Goal: Information Seeking & Learning: Learn about a topic

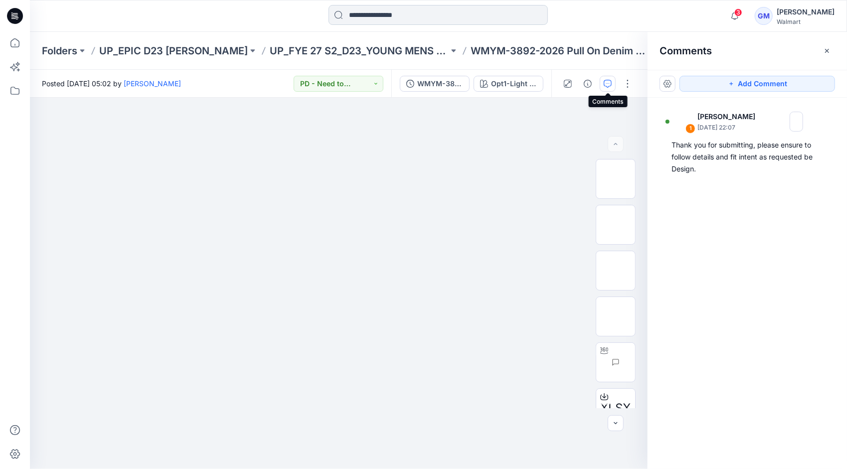
click at [397, 16] on input at bounding box center [437, 15] width 219 height 20
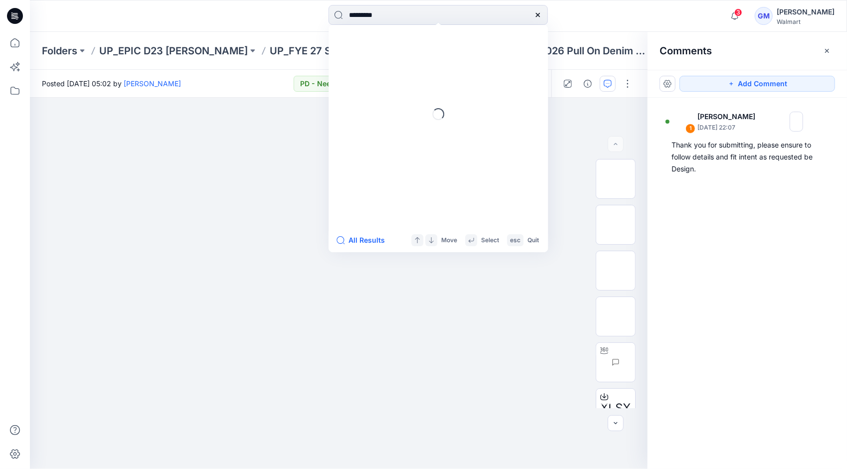
type input "*********"
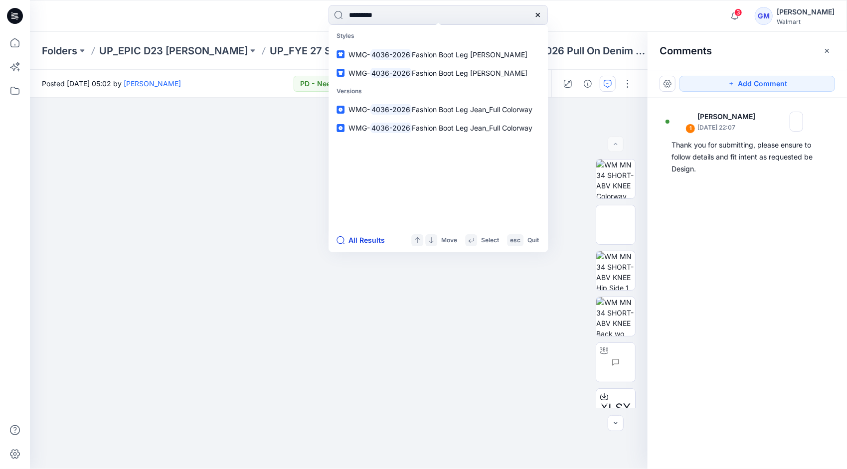
click at [367, 243] on button "All Results" at bounding box center [363, 240] width 55 height 12
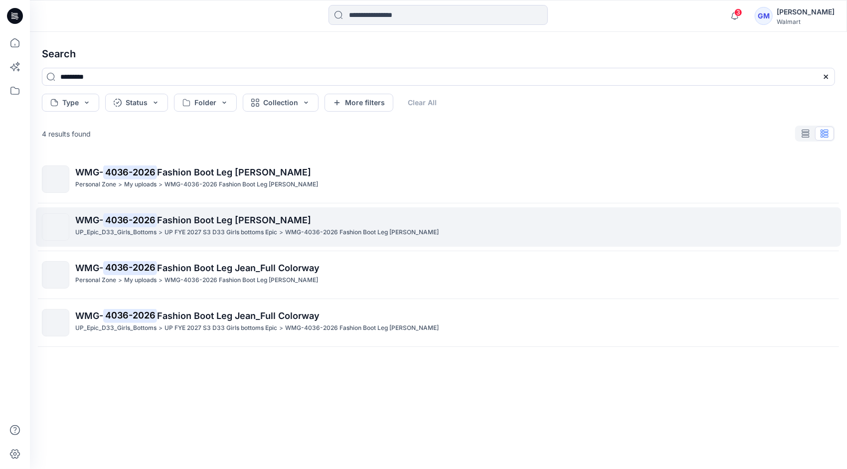
click at [158, 227] on p "WMG- 4036-2026 Fashion Boot Leg [PERSON_NAME]" at bounding box center [454, 220] width 759 height 14
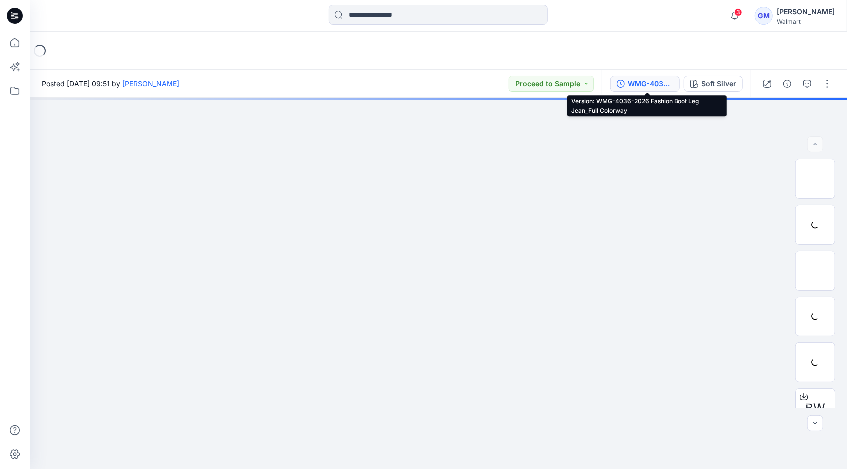
click at [660, 84] on div "WMG-4036-2026 Fashion Boot Leg Jean_Full Colorway" at bounding box center [650, 83] width 46 height 11
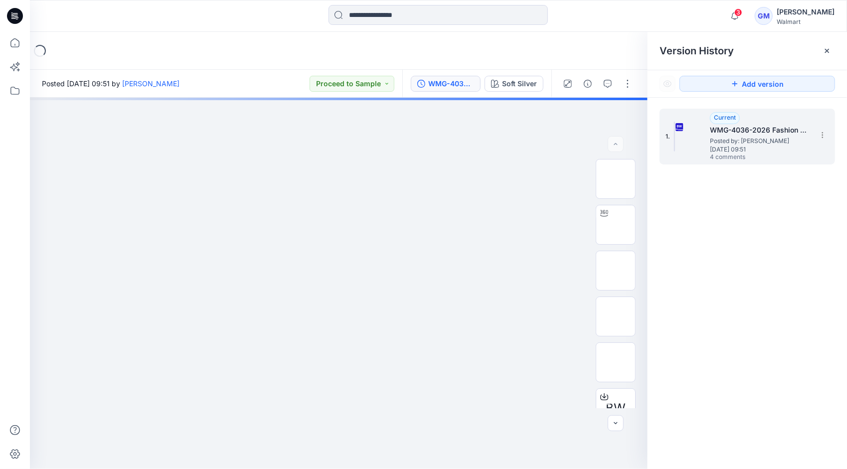
click at [756, 141] on span "Posted by: [PERSON_NAME]" at bounding box center [760, 141] width 100 height 10
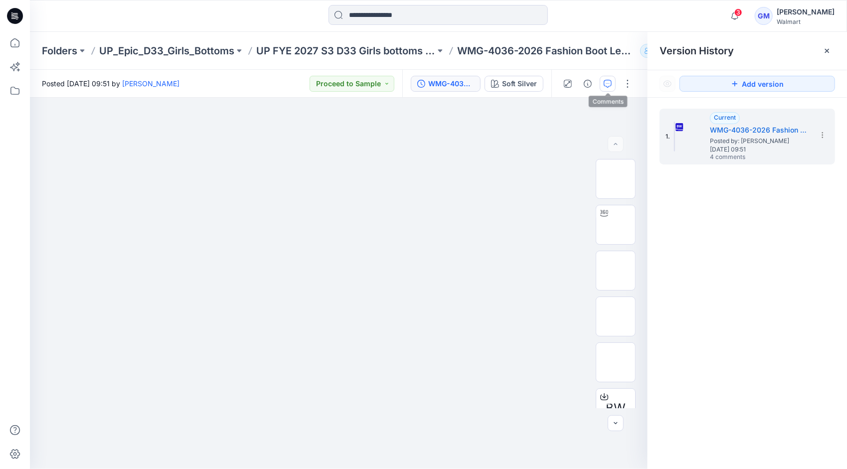
click at [607, 85] on icon "button" at bounding box center [607, 84] width 8 height 8
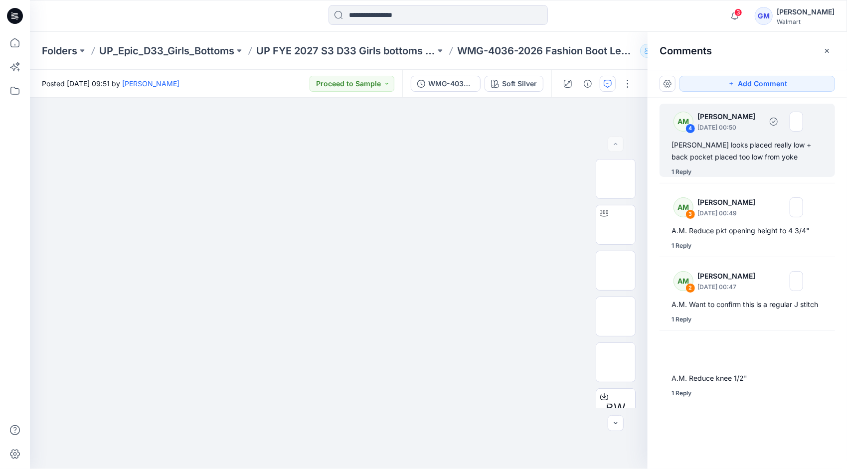
click at [747, 154] on div "[PERSON_NAME] looks placed really low + back pocket placed too low from yoke" at bounding box center [746, 151] width 151 height 24
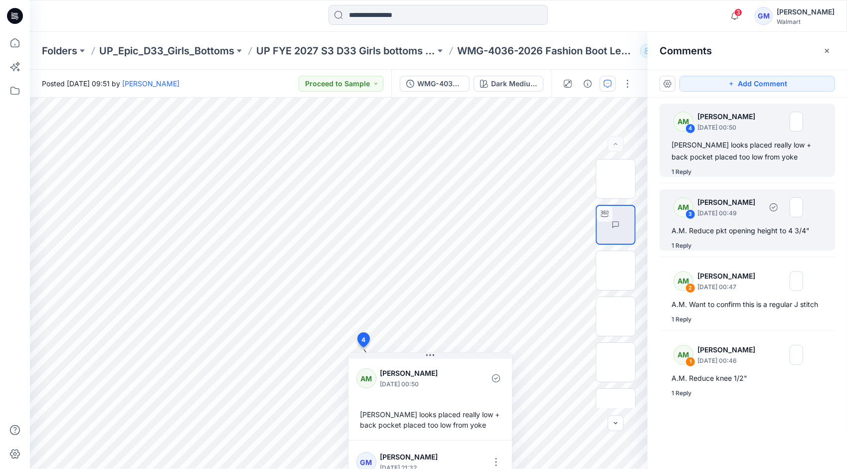
click at [695, 236] on div "A.M. Reduce pkt opening height to 4 3/4"" at bounding box center [746, 231] width 151 height 12
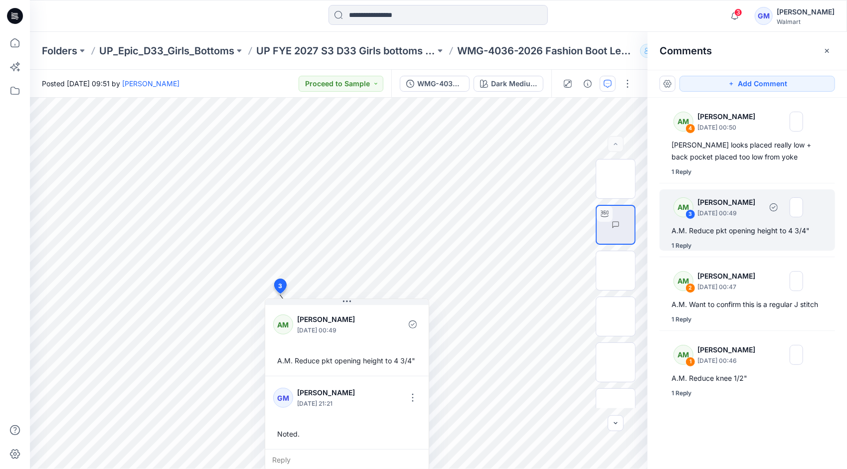
click at [756, 217] on p "[DATE] 00:49" at bounding box center [729, 213] width 64 height 10
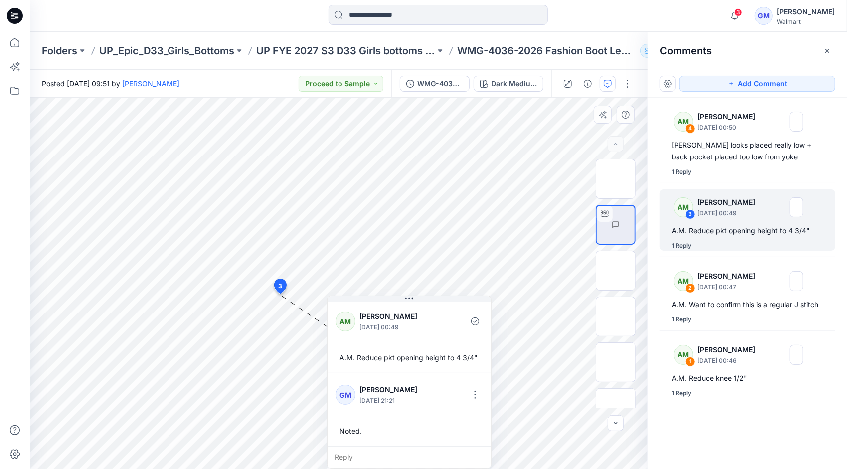
drag, startPoint x: 346, startPoint y: 301, endPoint x: 408, endPoint y: 368, distance: 90.9
click at [408, 368] on div "AM [PERSON_NAME] [DATE] 00:49 A.M. Reduce pkt opening height to 4 3/4" [PERSON_…" at bounding box center [409, 381] width 164 height 173
click at [634, 225] on img at bounding box center [634, 225] width 0 height 0
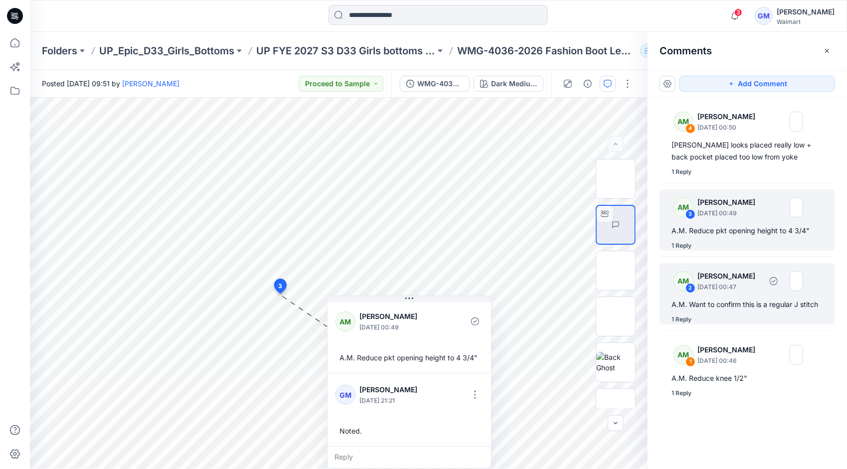
click at [734, 288] on p "[DATE] 00:47" at bounding box center [729, 287] width 64 height 10
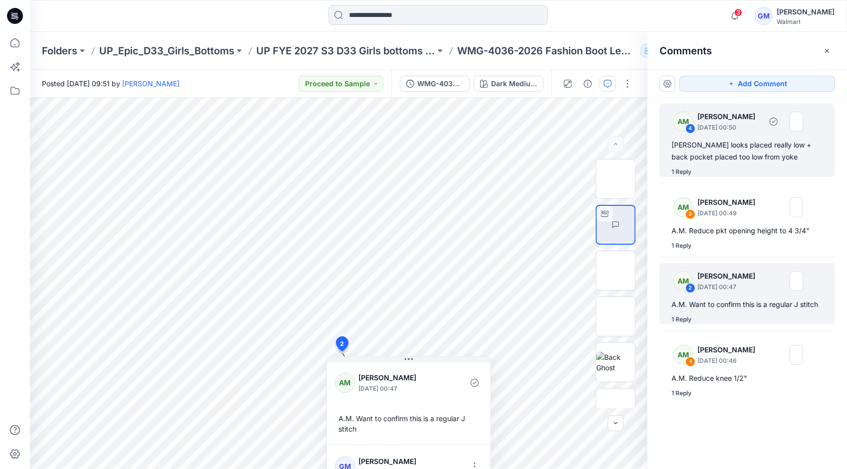
click at [725, 150] on div "[PERSON_NAME] looks placed really low + back pocket placed too low from yoke" at bounding box center [746, 151] width 151 height 24
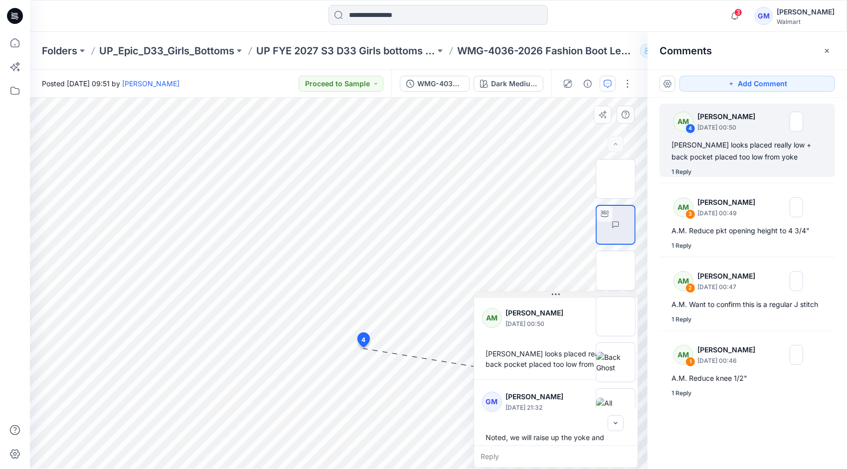
drag, startPoint x: 433, startPoint y: 354, endPoint x: 559, endPoint y: 294, distance: 139.1
click at [559, 294] on icon at bounding box center [556, 293] width 8 height 1
